Goal: Task Accomplishment & Management: Use online tool/utility

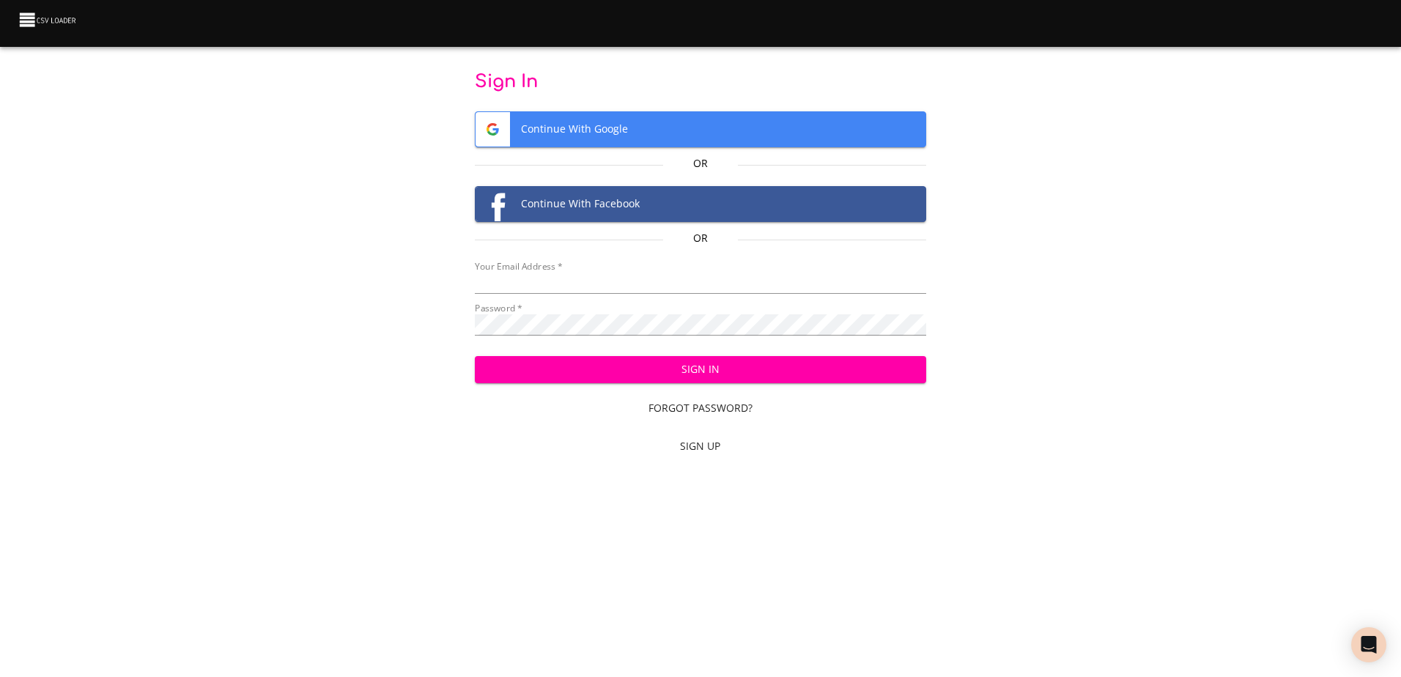
type input "mammothequipment10@gmail.com"
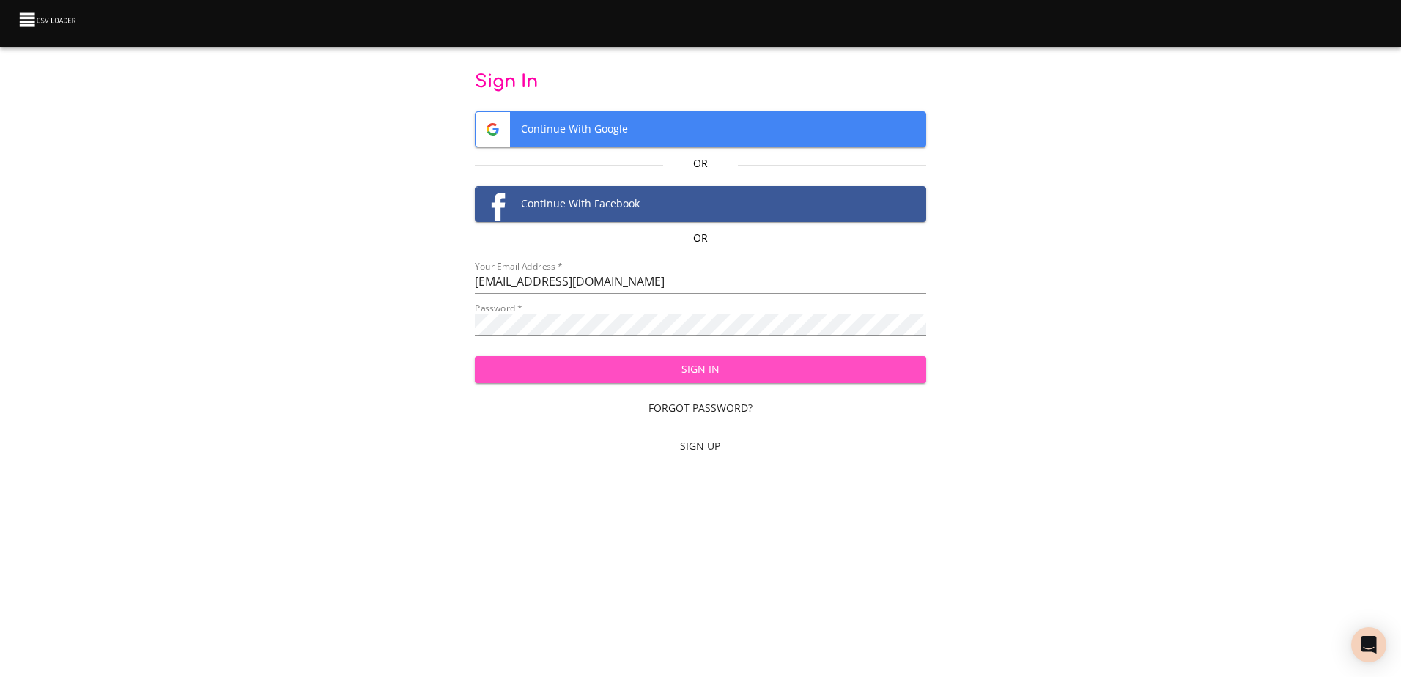
click at [738, 370] on span "Sign In" at bounding box center [700, 369] width 428 height 18
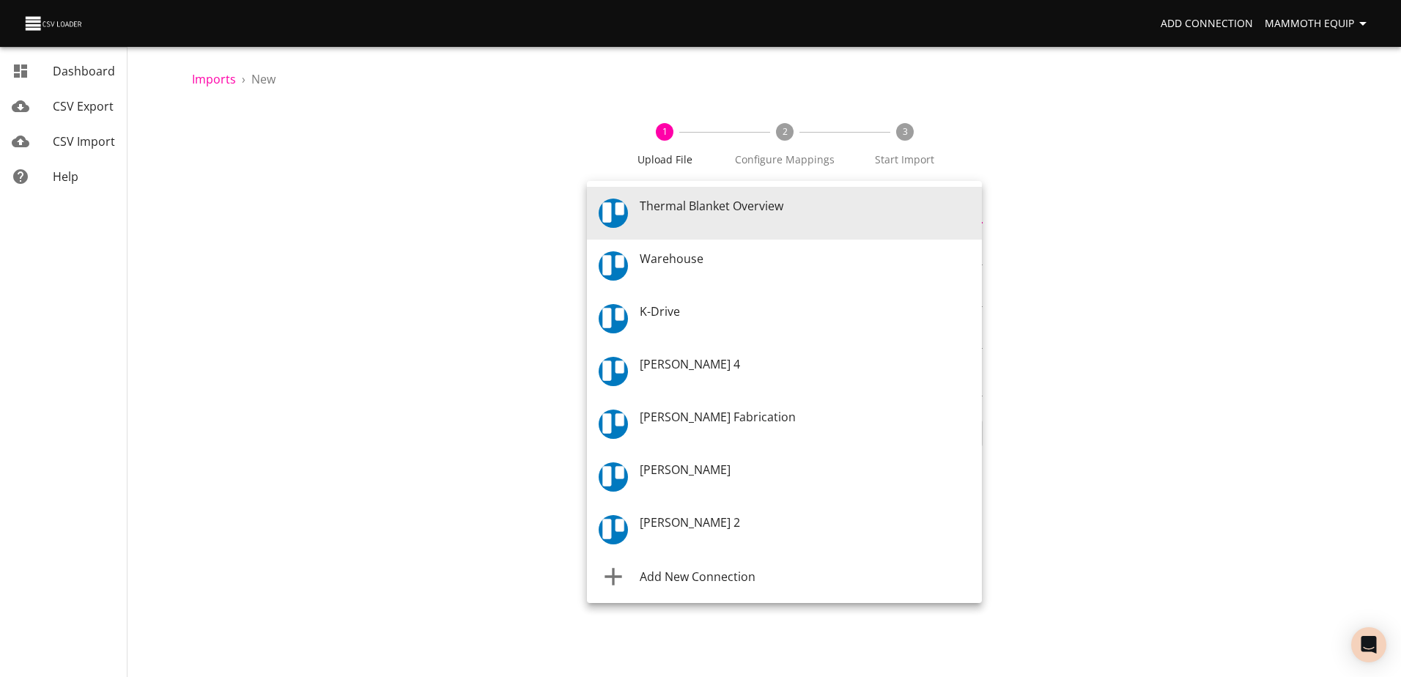
click at [975, 206] on body "Add Connection Mammoth Equip Dashboard CSV Export CSV Import Help Imports › New…" at bounding box center [700, 338] width 1401 height 677
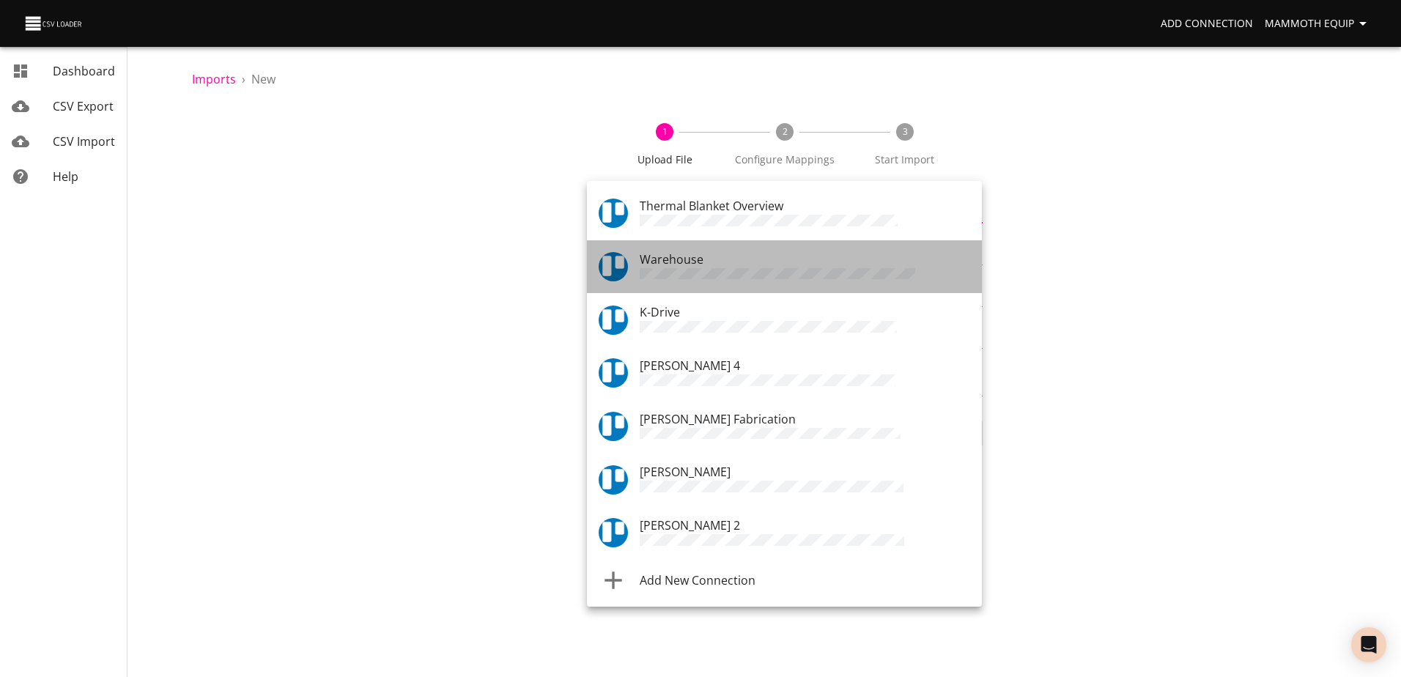
click at [694, 267] on span "Warehouse" at bounding box center [672, 259] width 64 height 16
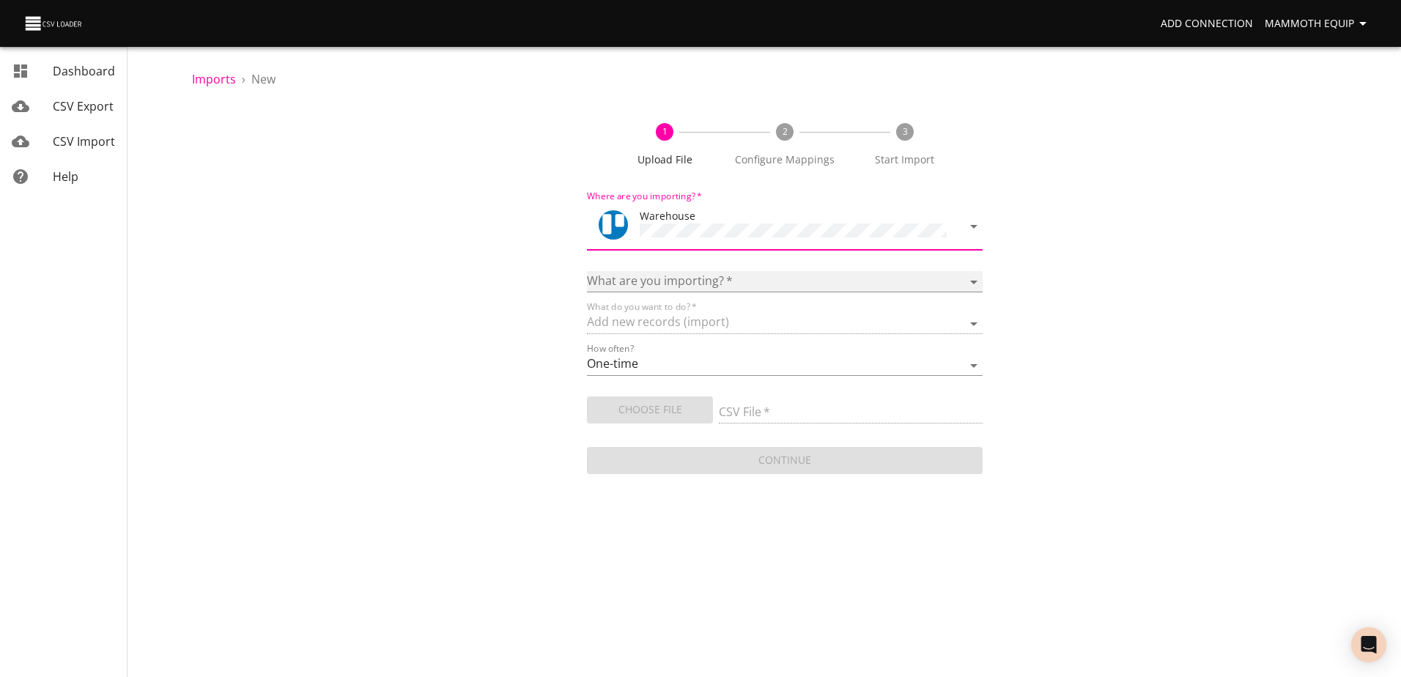
click at [971, 274] on select "Boards Cards Checkitems Checklists" at bounding box center [784, 281] width 395 height 21
select select "cards"
click at [587, 271] on select "Boards Cards Checkitems Checklists" at bounding box center [784, 281] width 395 height 21
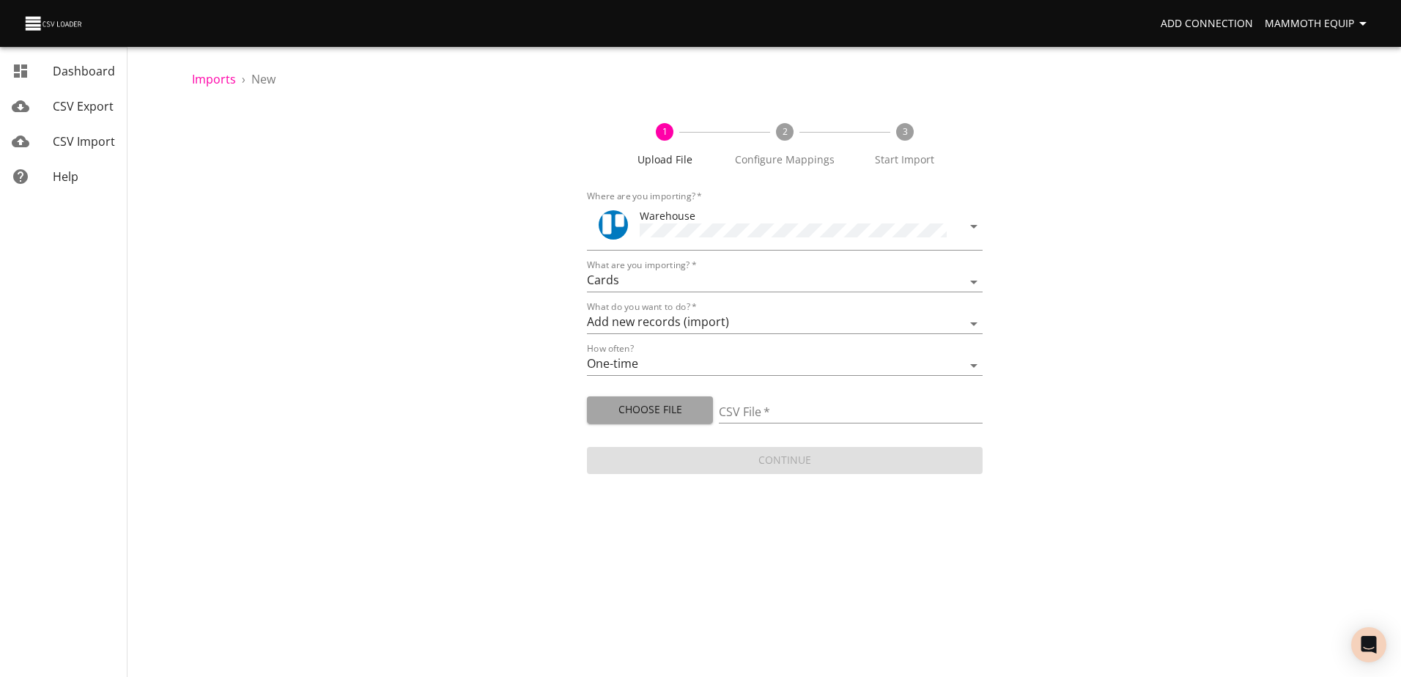
click at [678, 410] on span "Choose File" at bounding box center [650, 410] width 103 height 18
type input "Import1.xlsx"
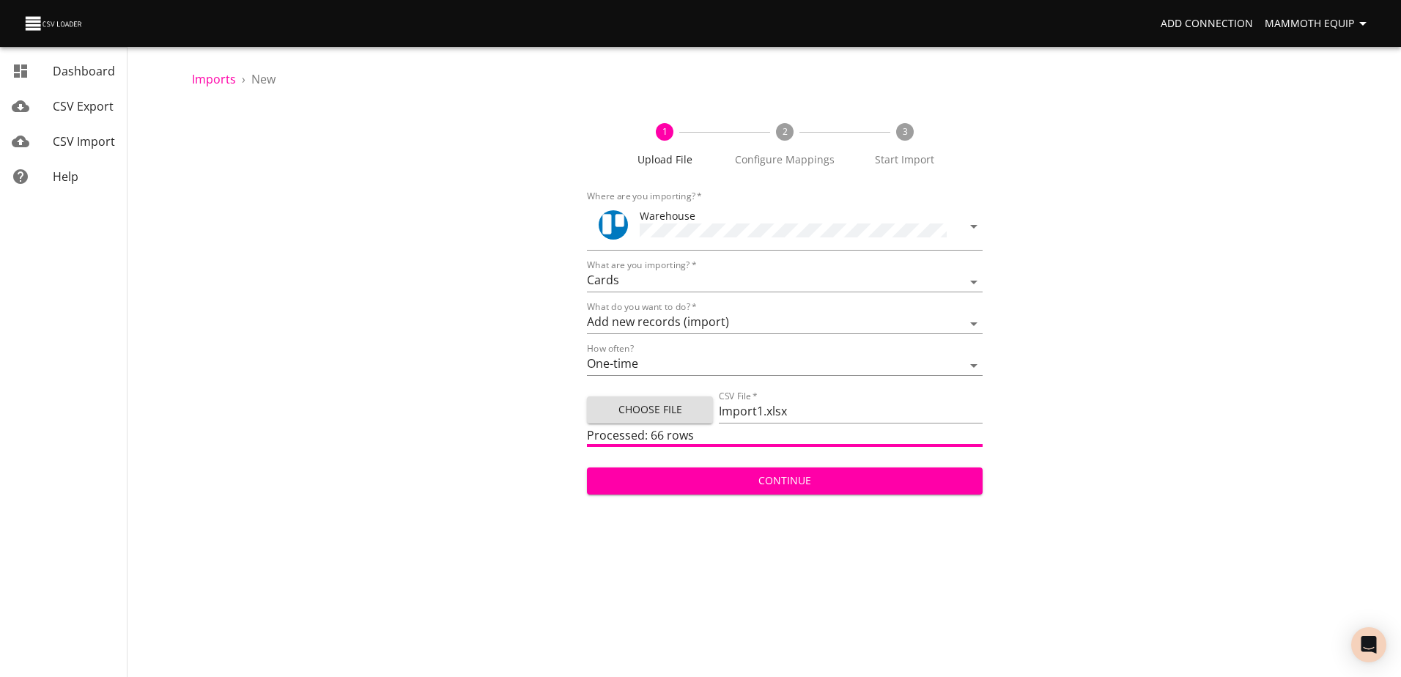
click at [780, 472] on span "Continue" at bounding box center [784, 481] width 371 height 18
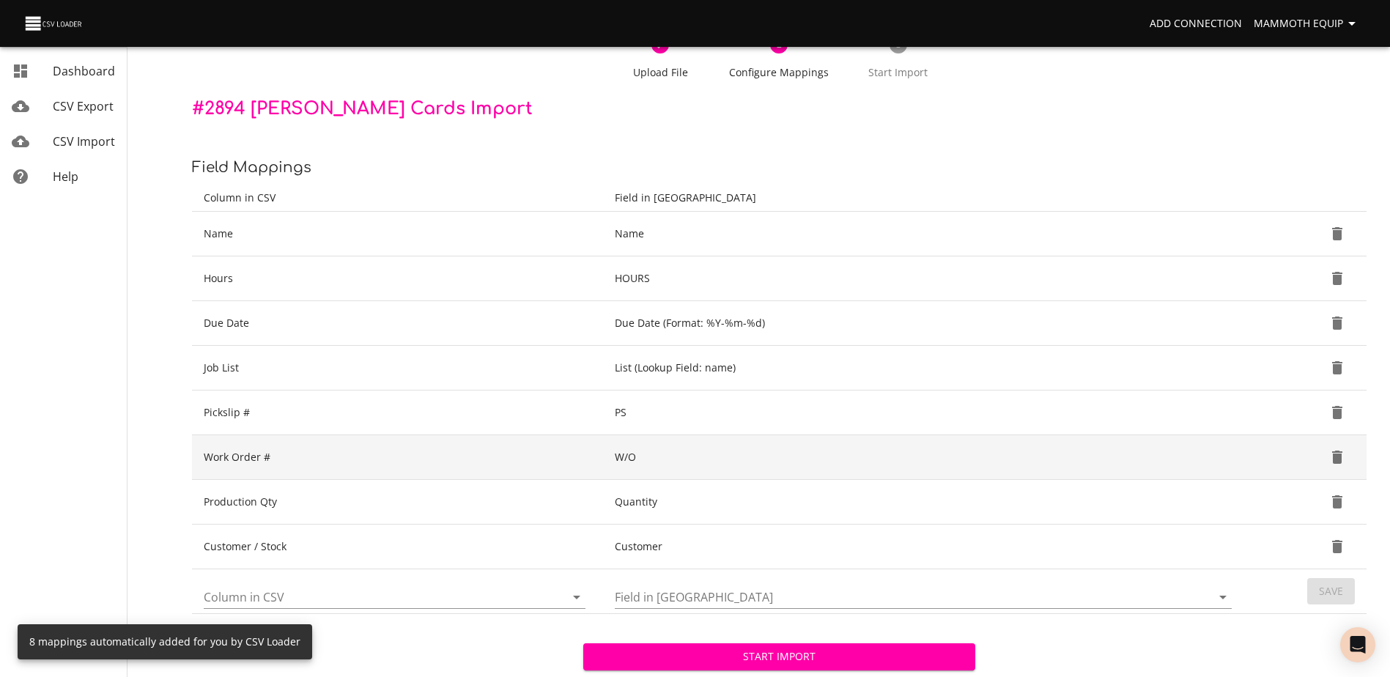
scroll to position [155, 0]
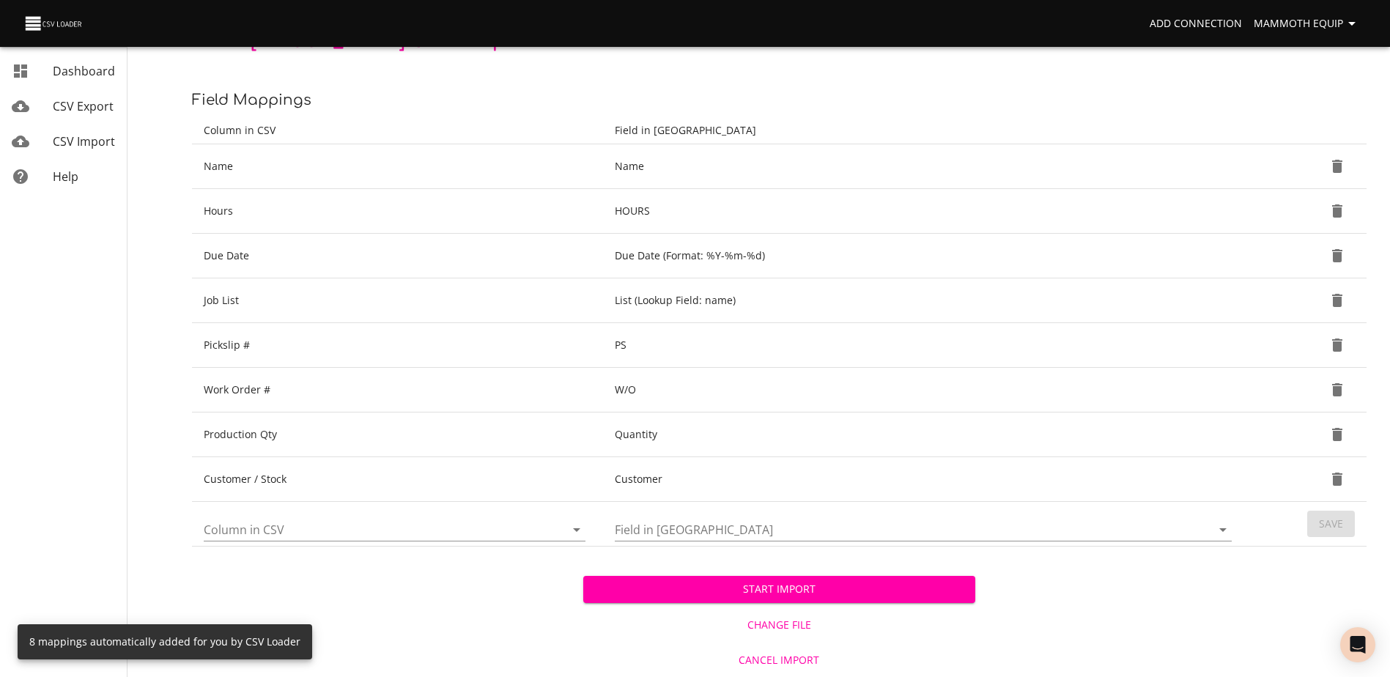
click at [758, 588] on span "Start Import" at bounding box center [779, 589] width 368 height 18
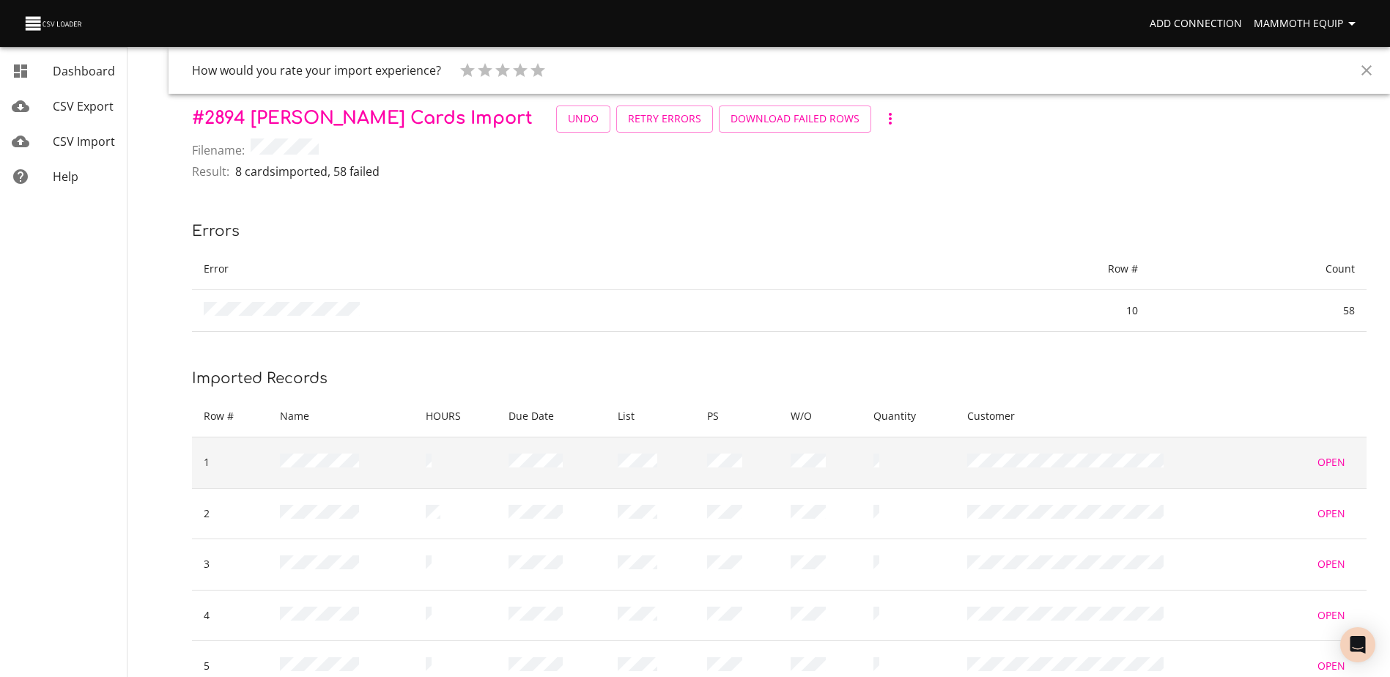
scroll to position [235, 0]
